Goal: Communication & Community: Ask a question

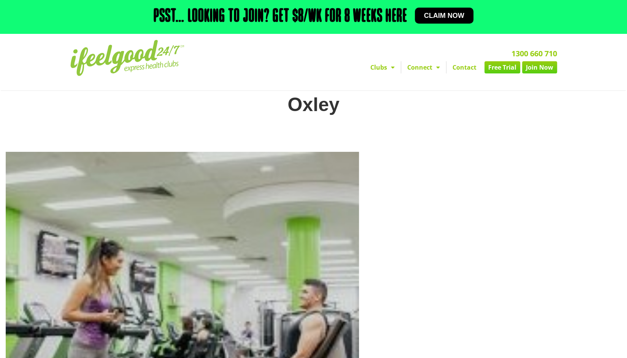
click at [464, 69] on link "Contact" at bounding box center [465, 67] width 36 height 12
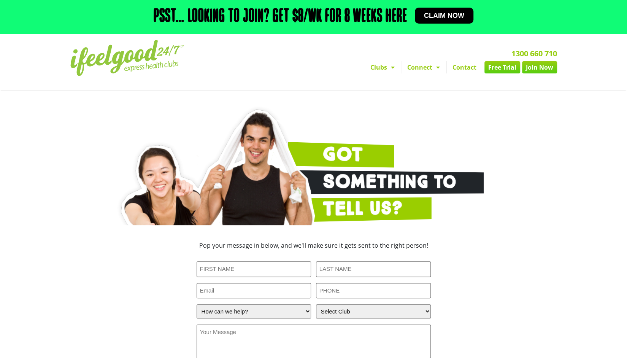
click at [541, 70] on link "Join Now" at bounding box center [539, 67] width 35 height 12
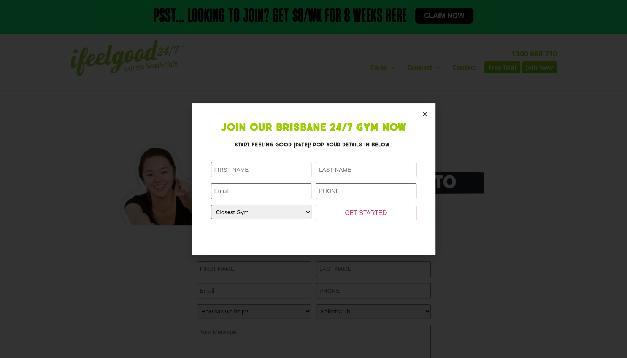
click at [425, 113] on icon "Close" at bounding box center [425, 114] width 6 height 6
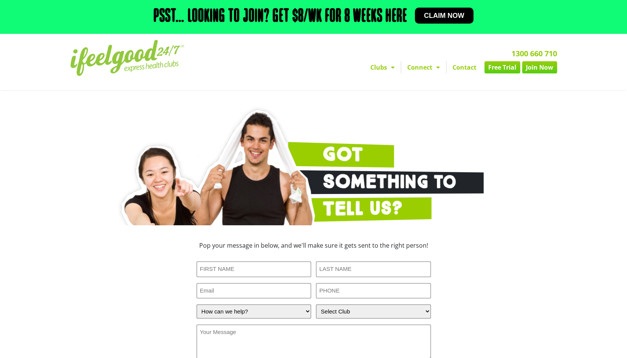
click at [468, 68] on link "Contact" at bounding box center [465, 67] width 36 height 12
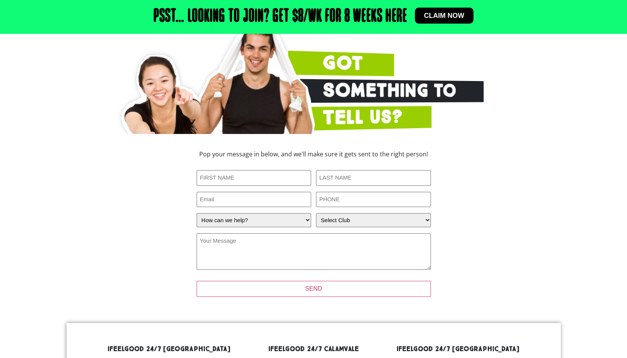
scroll to position [38, 0]
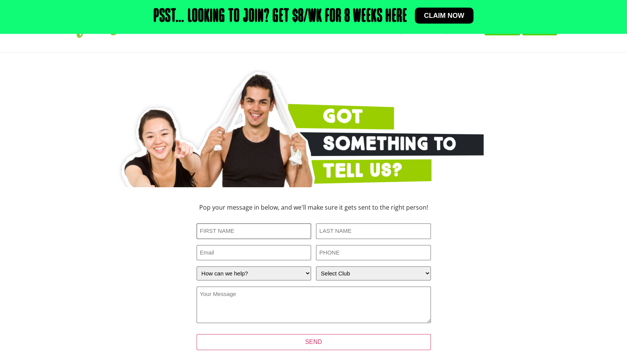
click at [256, 235] on input "First Name (Required)" at bounding box center [254, 231] width 115 height 16
type input "John"
click at [347, 230] on input "Last Name (Required)" at bounding box center [373, 231] width 115 height 16
type input "Stokes"
click at [297, 254] on input "Email" at bounding box center [254, 253] width 115 height 16
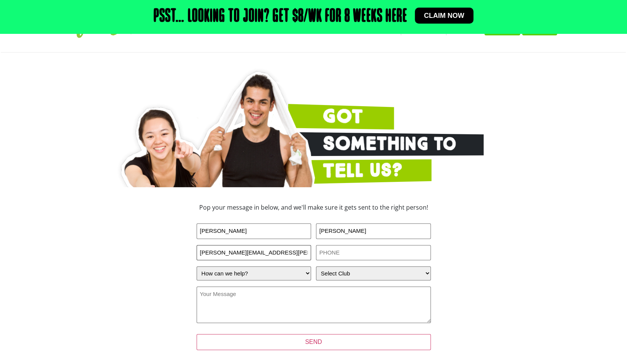
type input "john.stokes@partscheck.net.au"
click at [337, 249] on input "PHONE (Required)" at bounding box center [373, 253] width 115 height 16
type input "0435847941"
click at [307, 274] on select "How can we help? I have a question about joining I'm a current member who has a…" at bounding box center [254, 273] width 115 height 14
select select "I have a question about joining"
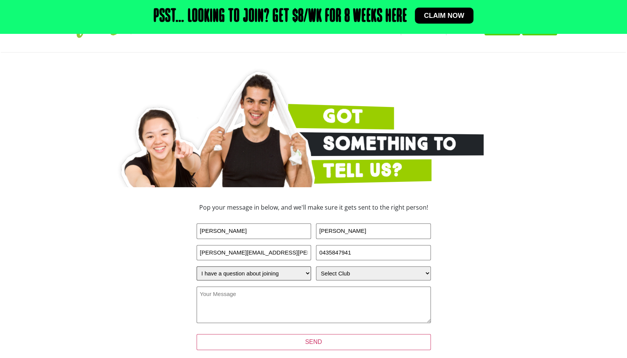
click at [197, 266] on select "How can we help? I have a question about joining I'm a current member who has a…" at bounding box center [254, 273] width 115 height 14
click at [424, 273] on select "Select Club Alexandra Hills Calamvale Coopers Plains Middle Park Oxenford Oxley…" at bounding box center [373, 273] width 115 height 14
select select "Oxley"
click at [316, 266] on select "Select Club Alexandra Hills Calamvale Coopers Plains Middle Park Oxenford Oxley…" at bounding box center [373, 273] width 115 height 14
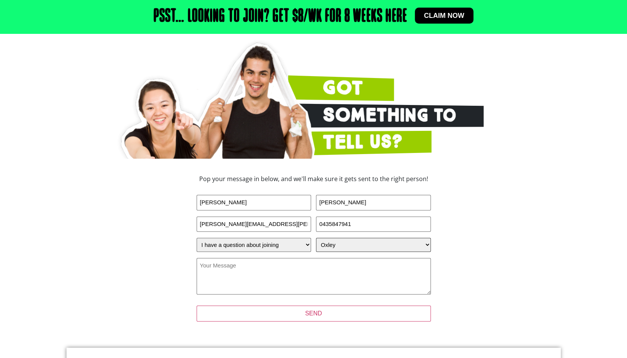
scroll to position [114, 0]
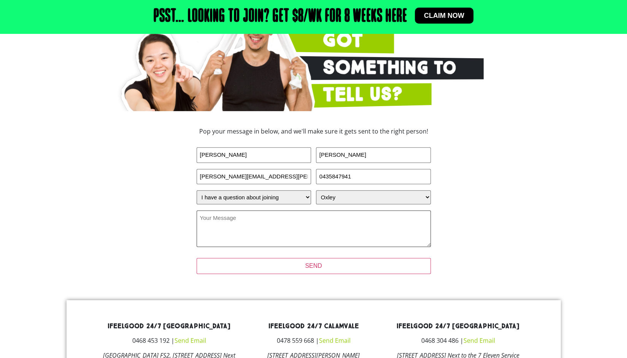
click at [271, 220] on textarea "Your Message (Required)" at bounding box center [314, 228] width 234 height 37
click at [234, 222] on textarea "Your Message (Required)" at bounding box center [314, 228] width 234 height 37
paste textarea "Dear [I Feel Good Team], I am reaching out on behalf of PartsCheck Pty Ltd rega…"
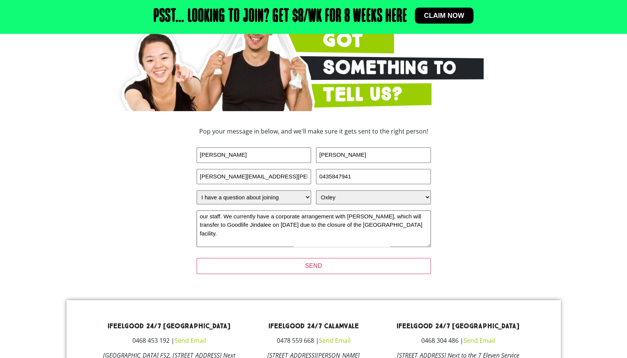
scroll to position [0, 0]
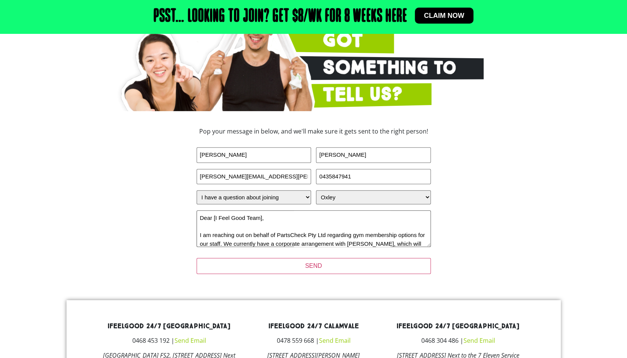
click at [215, 219] on textarea "Dear [I Feel Good Team], I am reaching out on behalf of PartsCheck Pty Ltd rega…" at bounding box center [314, 228] width 234 height 37
click at [258, 217] on textarea "Dear I Feel Good Team], I am reaching out on behalf of PartsCheck Pty Ltd regar…" at bounding box center [314, 228] width 234 height 37
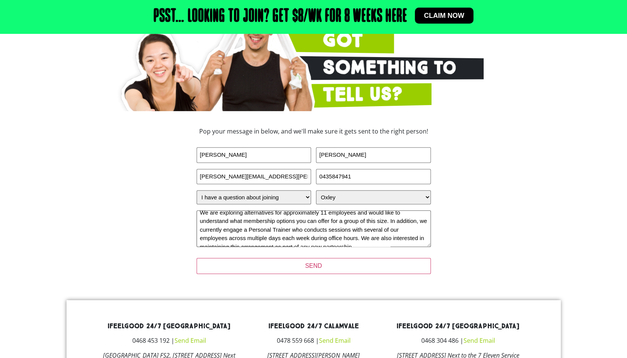
scroll to position [61, 0]
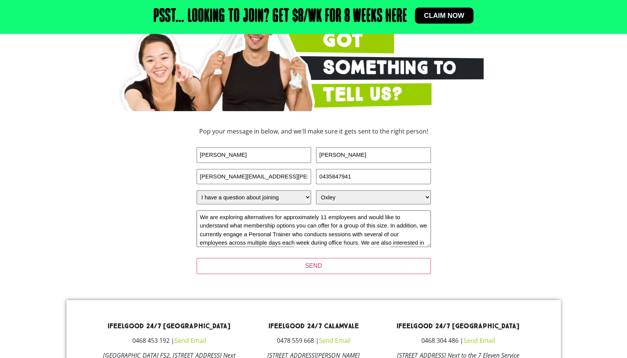
click at [253, 227] on textarea "Dear I Feel Good Team, I am reaching out on behalf of PartsCheck Pty Ltd regard…" at bounding box center [314, 228] width 234 height 37
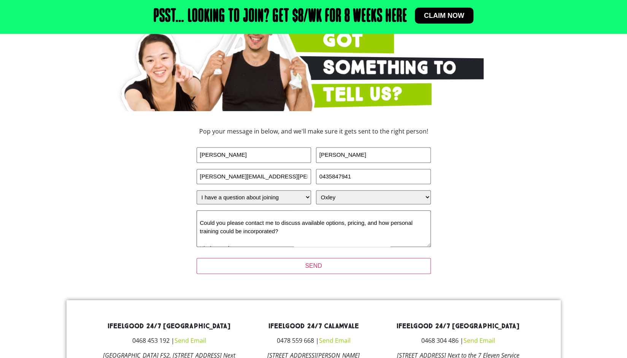
scroll to position [91, 0]
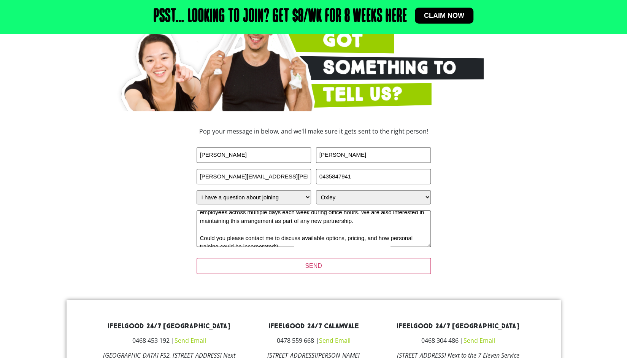
click at [390, 231] on textarea "Dear I Feel Good Team, I am reaching out on behalf of PartsCheck Pty Ltd regard…" at bounding box center [314, 228] width 234 height 37
click at [242, 239] on textarea "Dear I Feel Good Team, I am reaching out on behalf of PartsCheck Pty Ltd regard…" at bounding box center [314, 228] width 234 height 37
click at [307, 237] on textarea "Dear I Feel Good Team, I am reaching out on behalf of PartsCheck Pty Ltd regard…" at bounding box center [314, 228] width 234 height 37
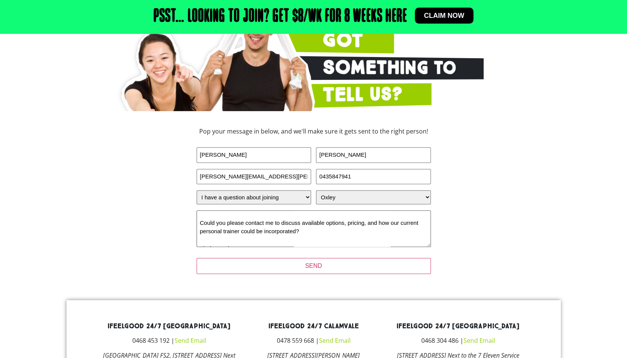
scroll to position [116, 0]
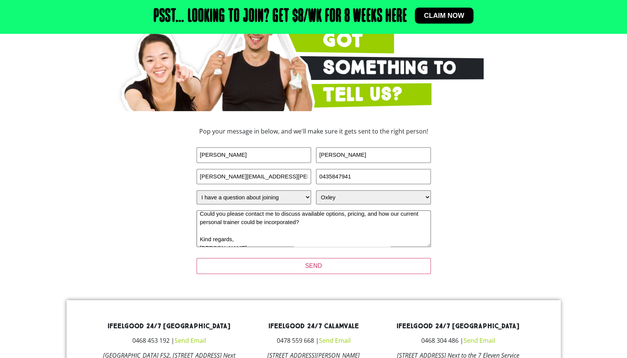
click at [242, 239] on textarea "Dear I Feel Good Team, I am reaching out on behalf of PartsCheck Pty Ltd regard…" at bounding box center [314, 228] width 234 height 37
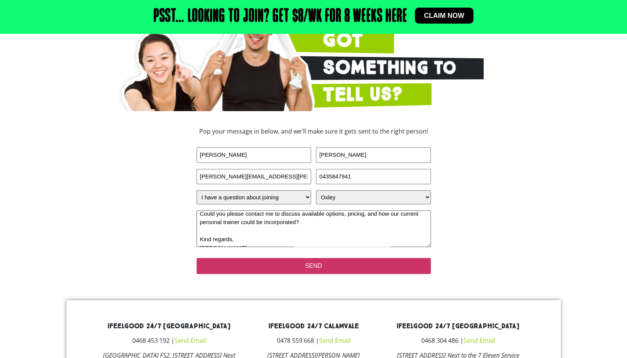
type textarea "Dear I Feel Good Team, I am reaching out on behalf of PartsCheck Pty Ltd regard…"
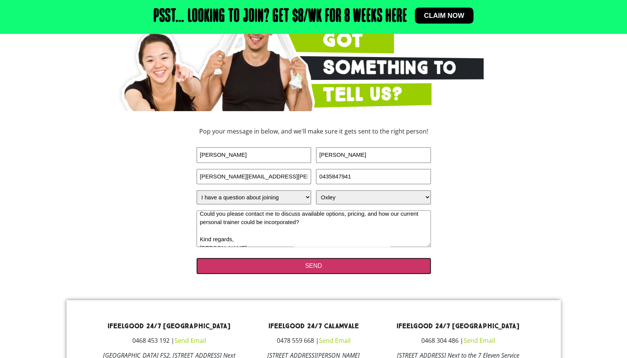
click at [308, 264] on input "SEND" at bounding box center [314, 266] width 234 height 16
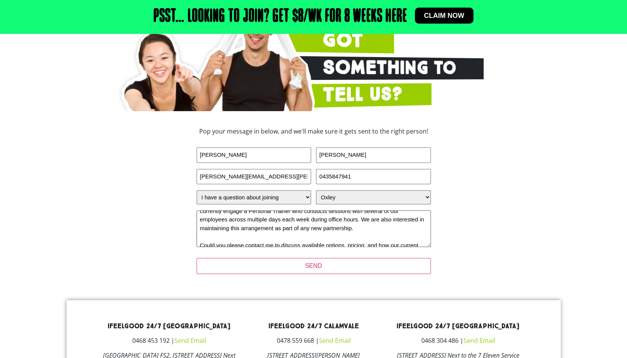
scroll to position [0, 0]
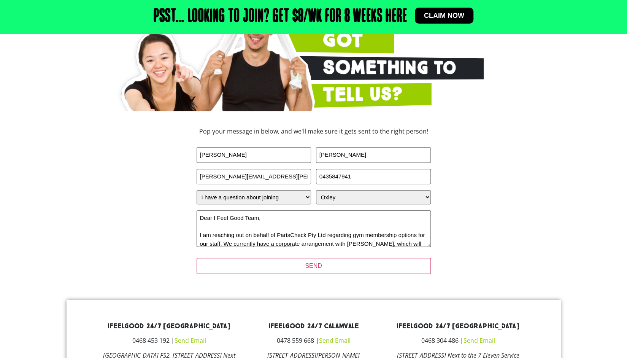
drag, startPoint x: 275, startPoint y: 237, endPoint x: 186, endPoint y: 203, distance: 95.0
click at [186, 203] on div "Pop your message in below, and we'll make sure it gets sent to the right person…" at bounding box center [314, 205] width 342 height 162
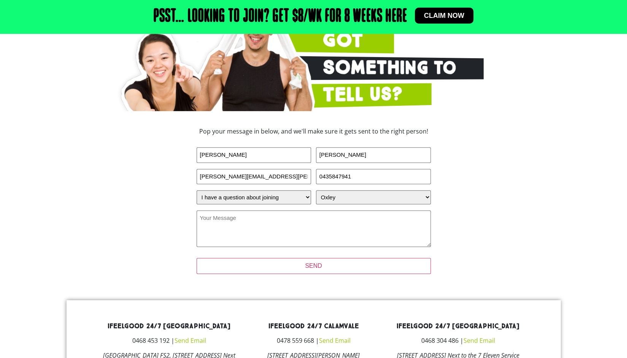
click at [523, 199] on section "Pop your message in below, and we'll make sure it gets sent to the right person…" at bounding box center [314, 205] width 434 height 162
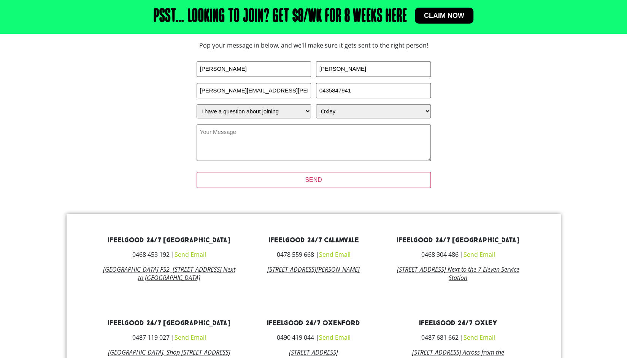
scroll to position [152, 0]
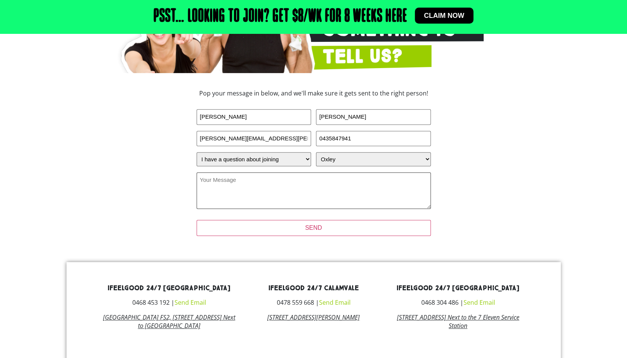
click at [357, 201] on textarea "Your Message (Required)" at bounding box center [314, 190] width 234 height 37
